Goal: Find specific page/section: Find specific page/section

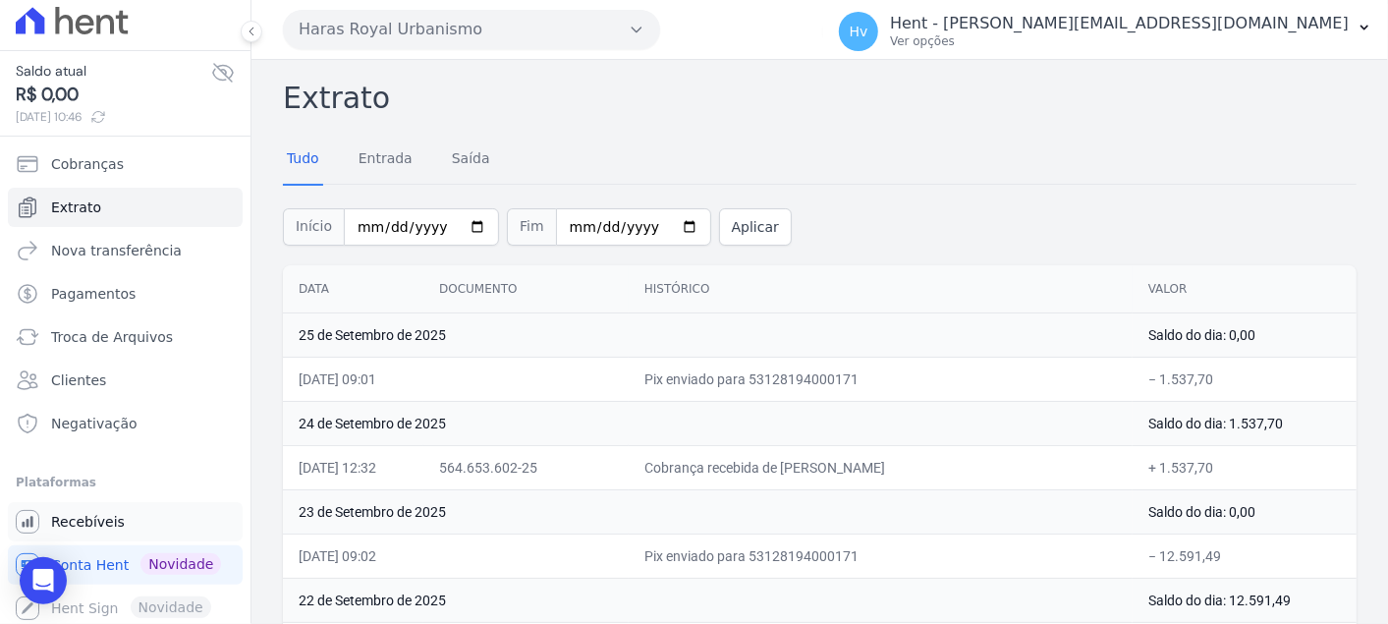
scroll to position [11, 0]
click at [123, 517] on link "Recebíveis" at bounding box center [125, 519] width 235 height 39
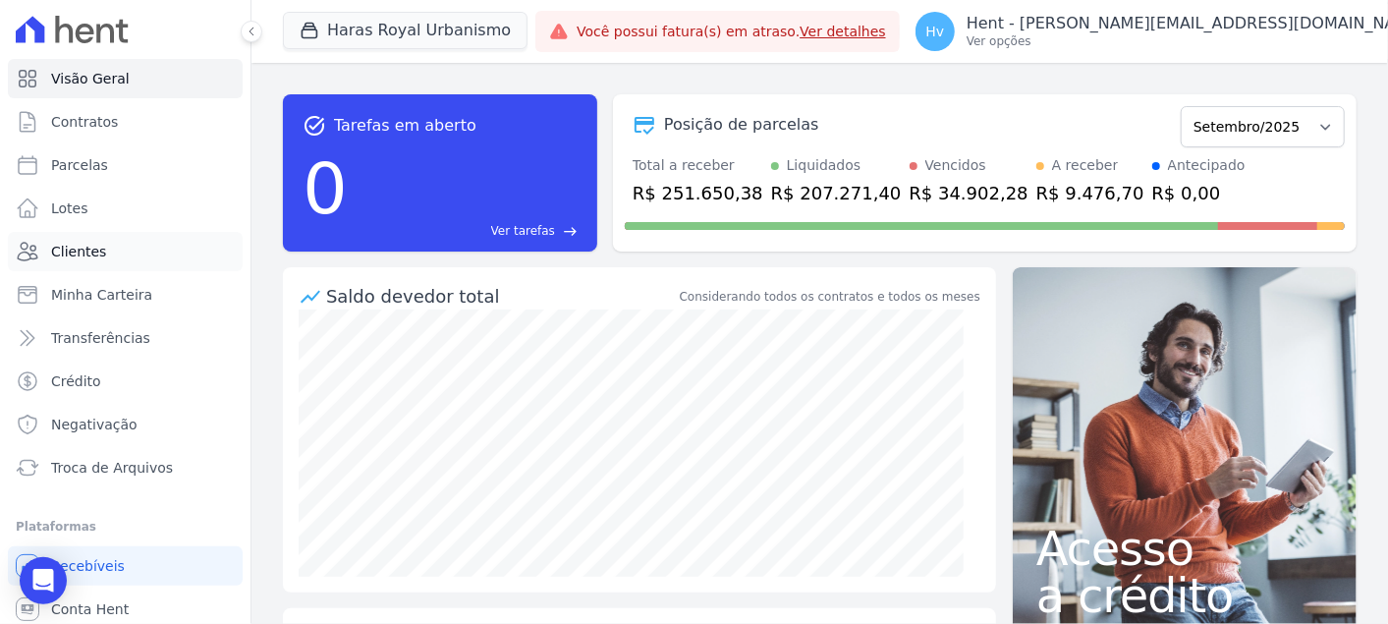
click at [104, 255] on link "Clientes" at bounding box center [125, 251] width 235 height 39
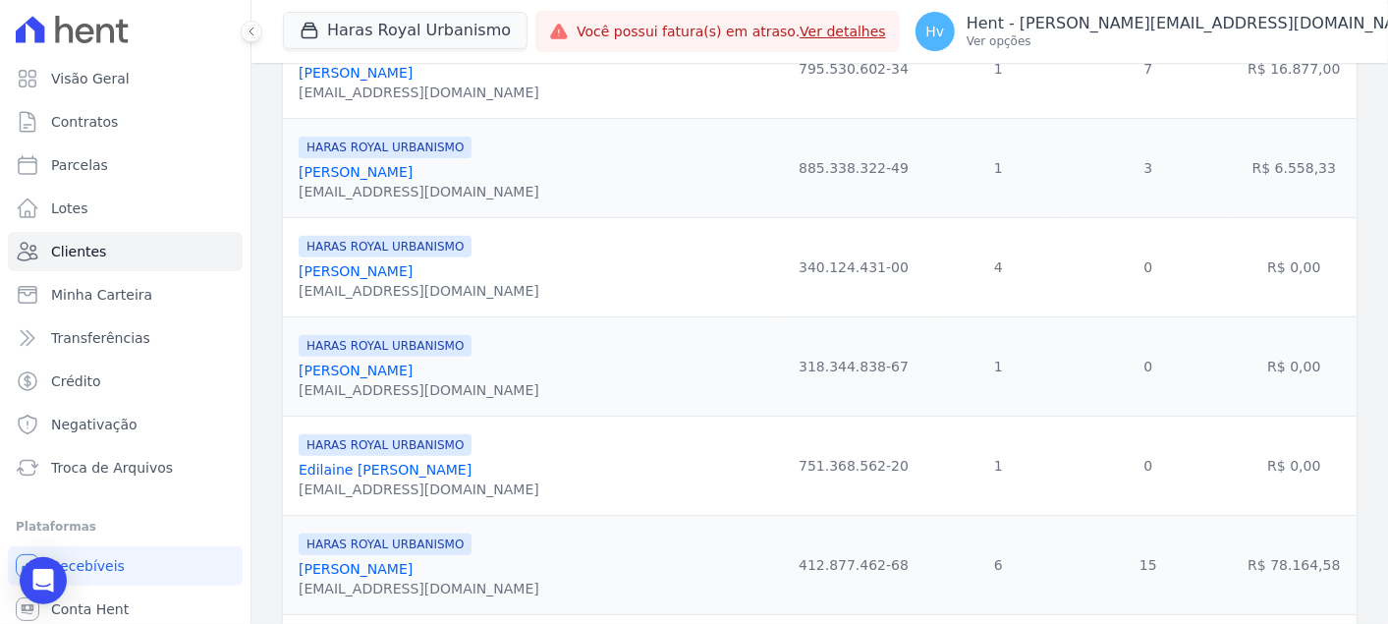
scroll to position [327, 0]
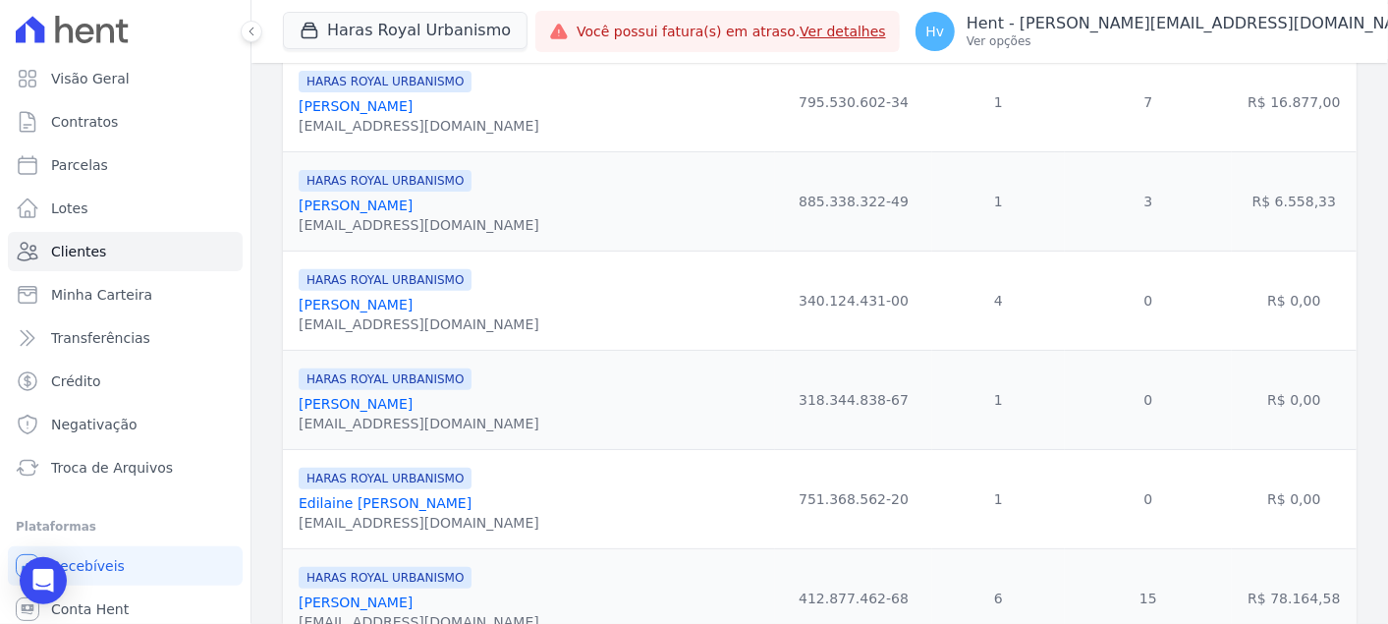
click at [367, 197] on link "[PERSON_NAME]" at bounding box center [356, 205] width 114 height 16
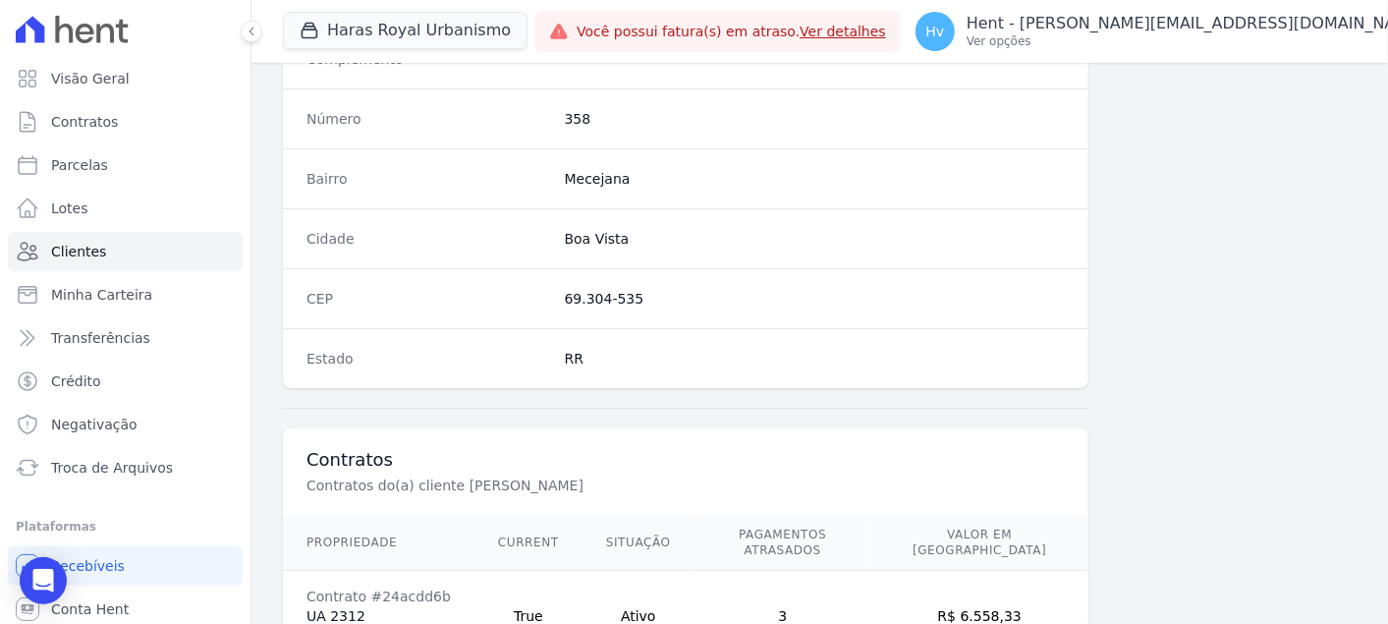
scroll to position [1200, 0]
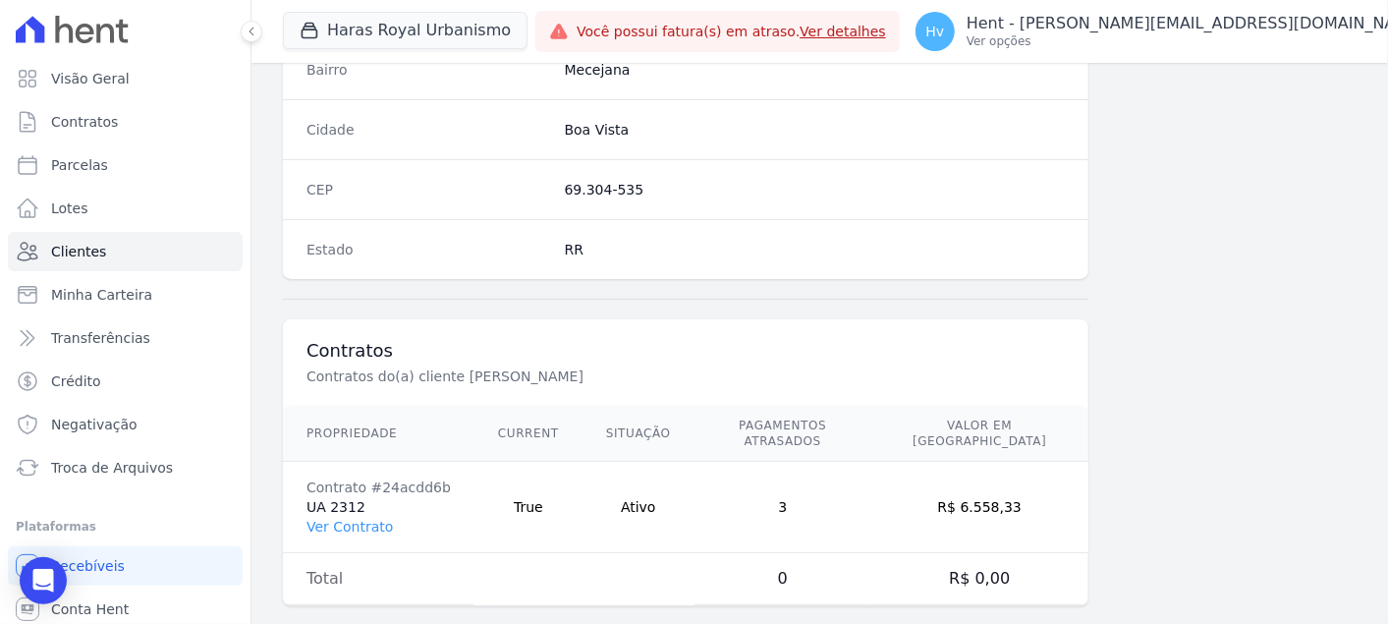
drag, startPoint x: 356, startPoint y: 499, endPoint x: 390, endPoint y: 502, distance: 34.5
click at [356, 519] on link "Ver Contrato" at bounding box center [349, 527] width 86 height 16
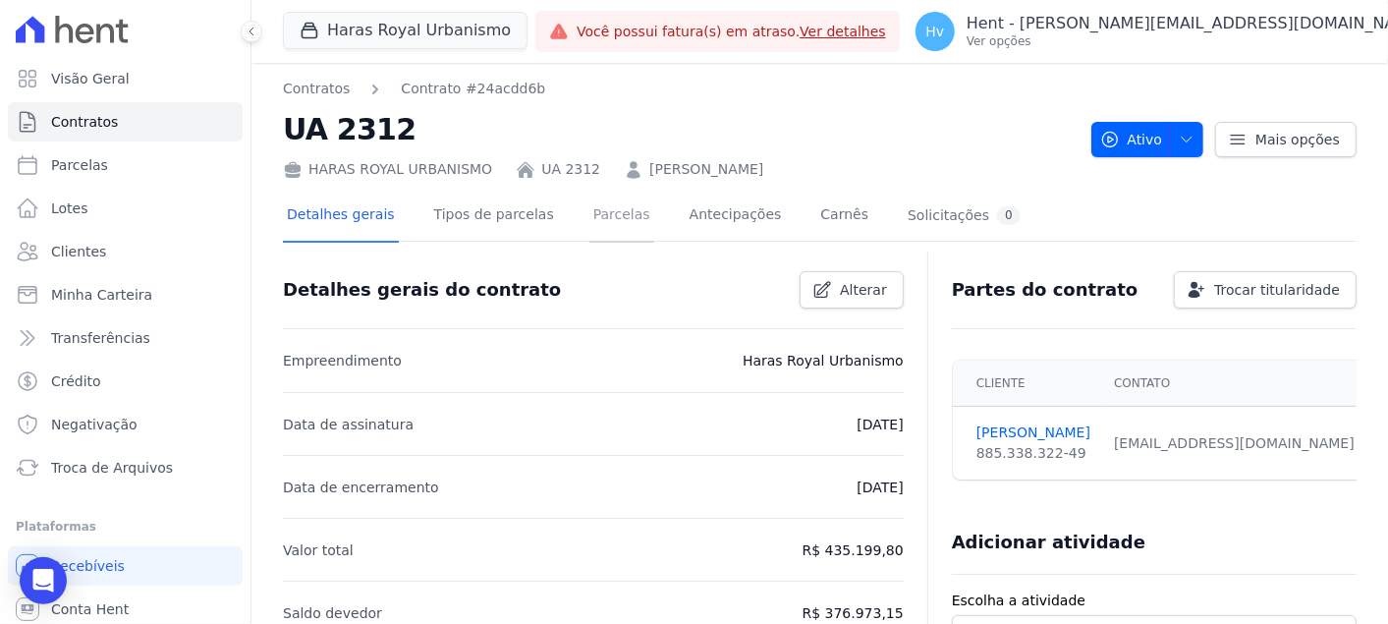
click at [589, 220] on link "Parcelas" at bounding box center [621, 217] width 65 height 52
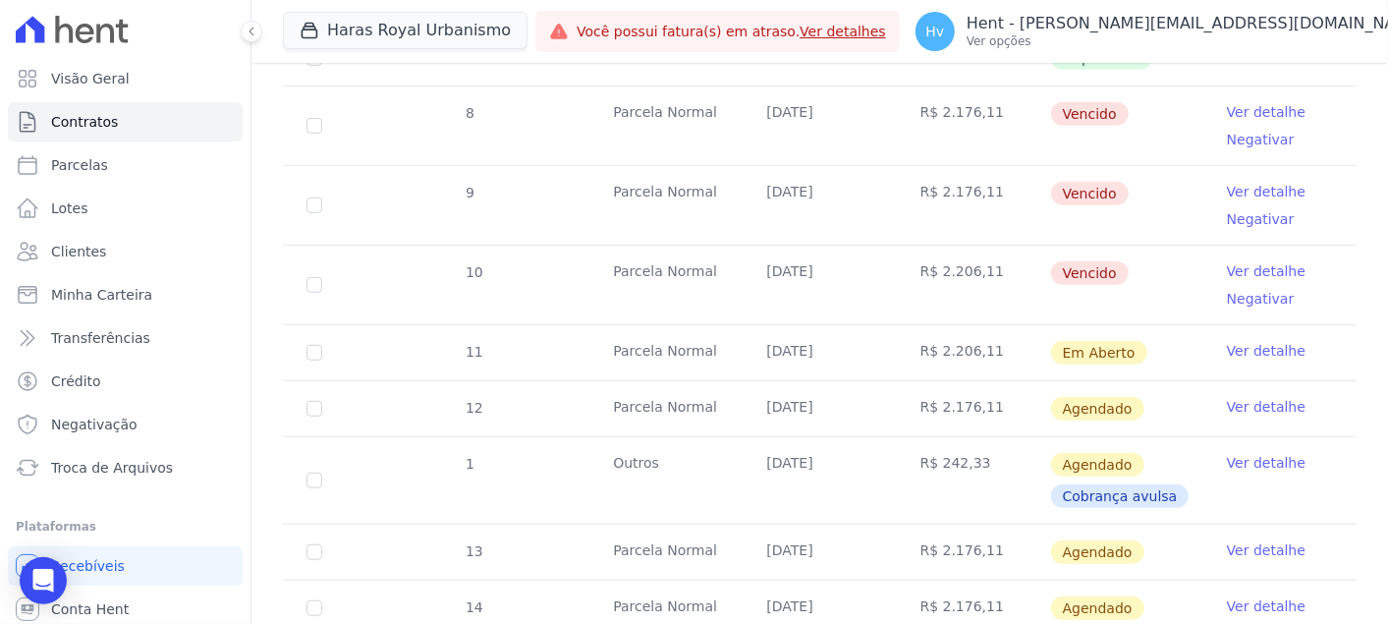
scroll to position [654, 0]
click at [692, 356] on td "Parcela Normal" at bounding box center [665, 352] width 153 height 55
